Goal: Transaction & Acquisition: Subscribe to service/newsletter

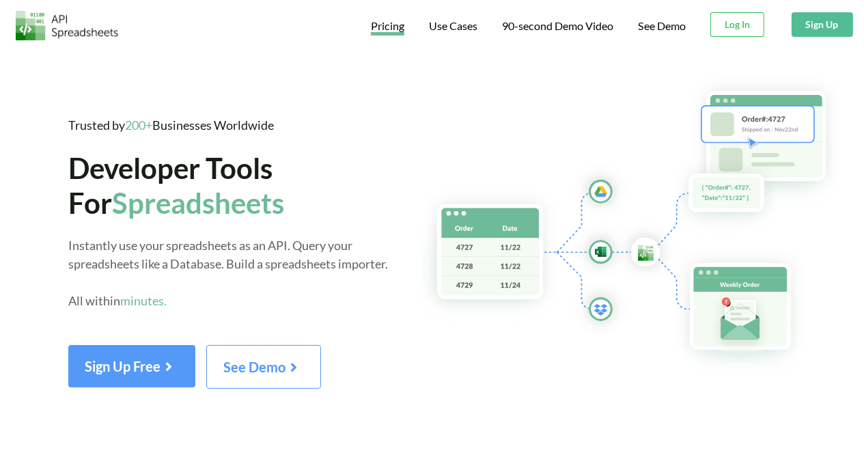
click at [379, 30] on span "Pricing" at bounding box center [387, 27] width 33 height 16
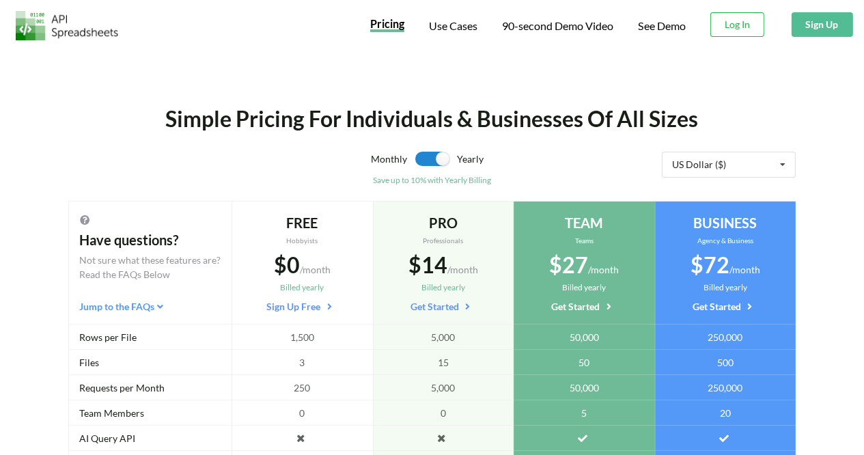
scroll to position [93, 0]
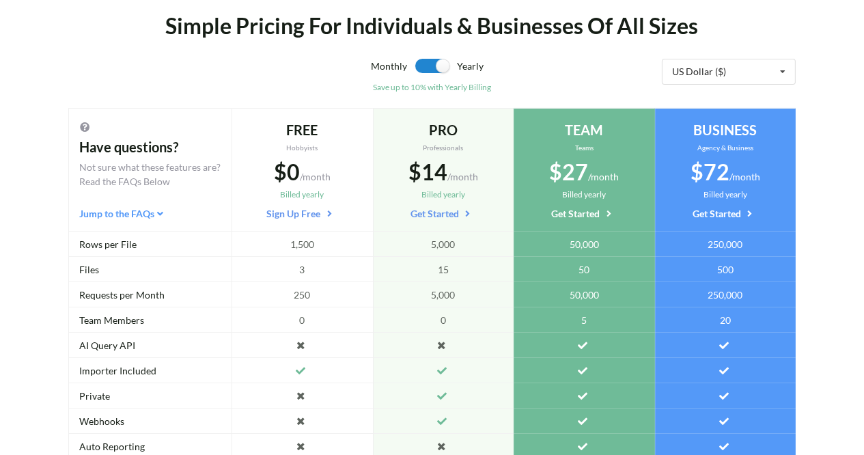
click at [122, 243] on div "Rows per File" at bounding box center [149, 243] width 163 height 25
drag, startPoint x: 122, startPoint y: 243, endPoint x: 87, endPoint y: 238, distance: 35.2
click at [87, 238] on div "Rows per File" at bounding box center [149, 243] width 163 height 25
click at [100, 245] on div "Rows per File" at bounding box center [149, 243] width 163 height 25
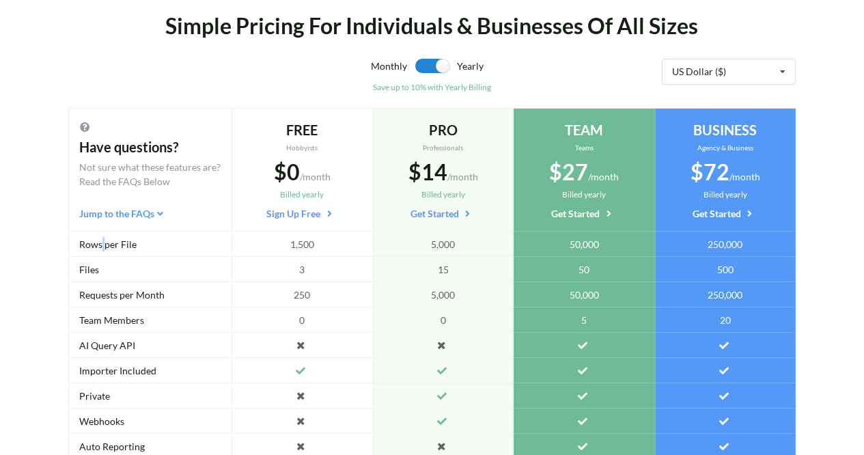
click at [100, 245] on div "Rows per File" at bounding box center [149, 243] width 163 height 25
click at [290, 238] on span "1,500" at bounding box center [302, 244] width 24 height 14
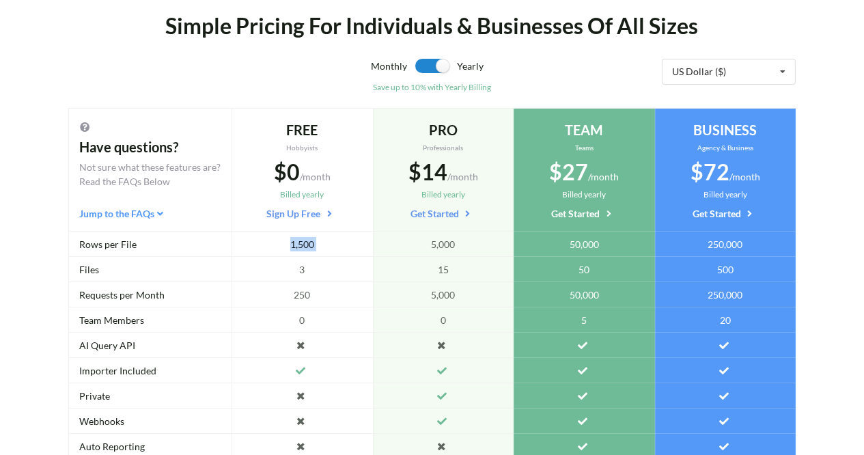
click at [304, 241] on span "1,500" at bounding box center [302, 244] width 24 height 14
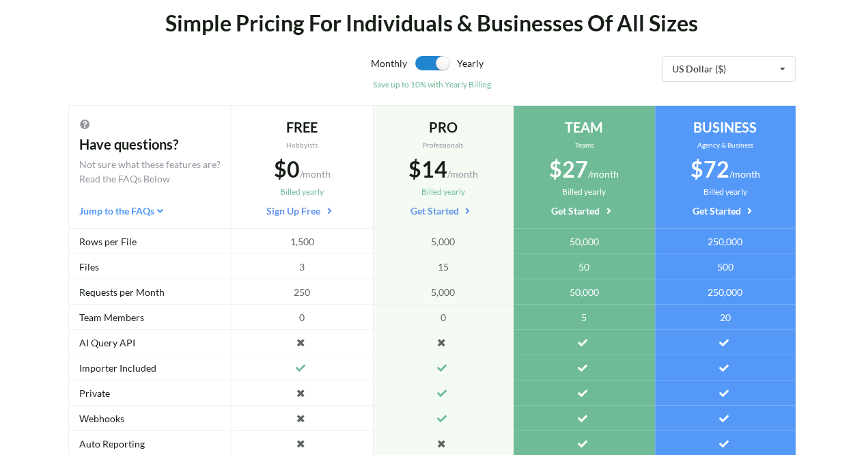
scroll to position [127, 0]
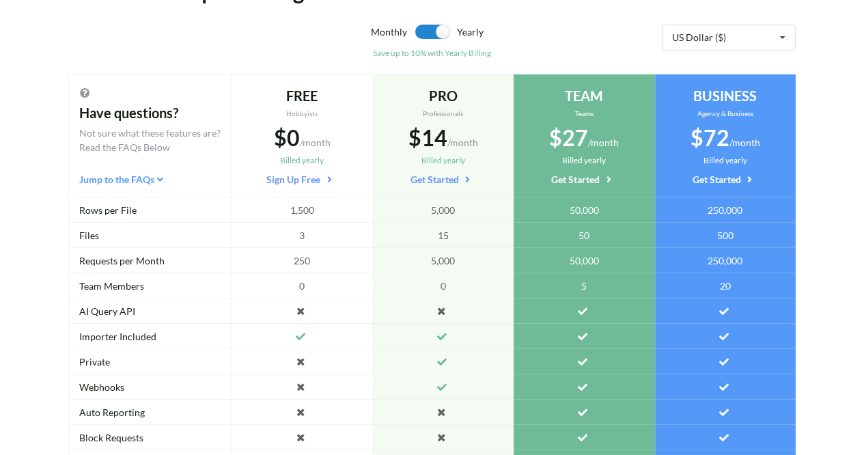
click at [300, 229] on span "3" at bounding box center [301, 235] width 5 height 14
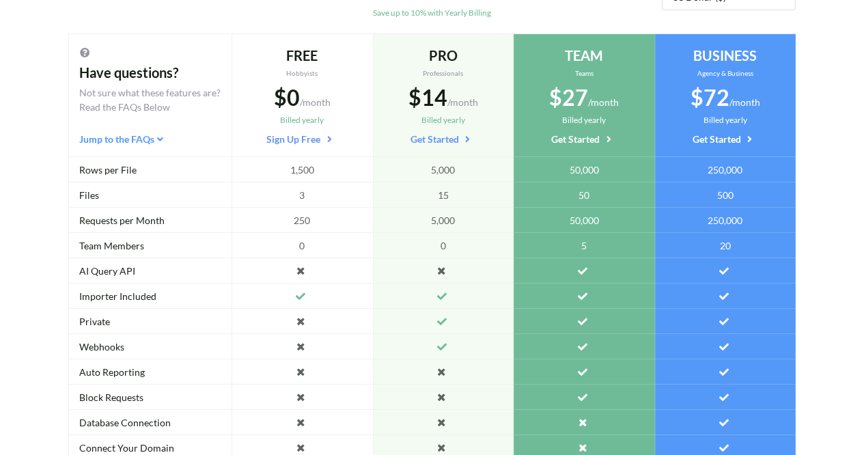
scroll to position [0, 0]
